Goal: Find contact information: Find contact information

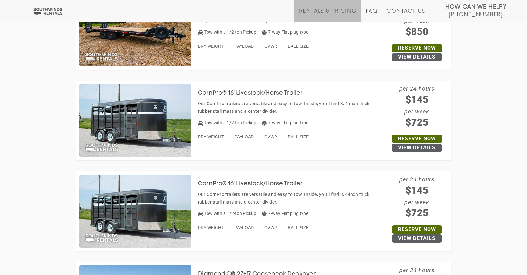
scroll to position [967, 0]
click at [142, 121] on img at bounding box center [135, 120] width 112 height 73
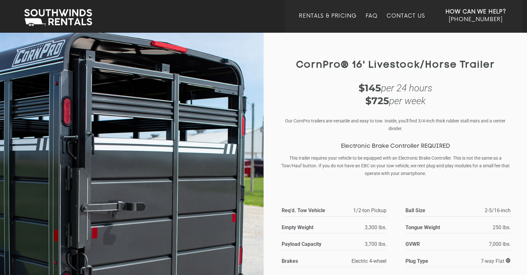
scroll to position [4, 0]
click at [403, 15] on link "Contact Us" at bounding box center [405, 23] width 38 height 20
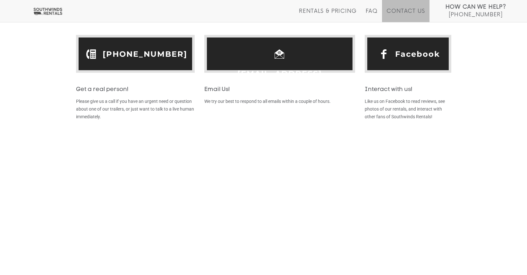
scroll to position [313, 0]
